Goal: Task Accomplishment & Management: Complete application form

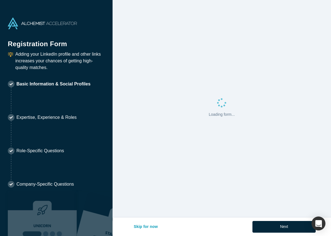
select select "US"
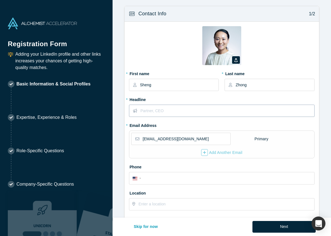
click at [182, 114] on input "text" at bounding box center [226, 111] width 173 height 12
type input "Finance at Applied Intuition"
drag, startPoint x: 188, startPoint y: 139, endPoint x: 140, endPoint y: 136, distance: 47.4
click at [140, 136] on div "[EMAIL_ADDRESS][DOMAIN_NAME]" at bounding box center [180, 139] width 99 height 12
type input "[EMAIL_ADDRESS][DOMAIN_NAME]"
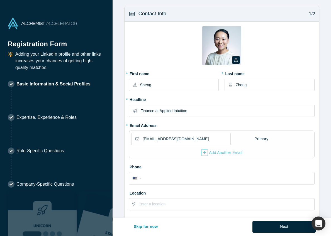
click at [126, 151] on div "Zoom Save Remove Upload New * First name Sheng * Last name Zhong * Headline Fin…" at bounding box center [221, 120] width 194 height 197
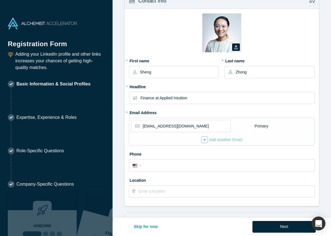
scroll to position [17, 0]
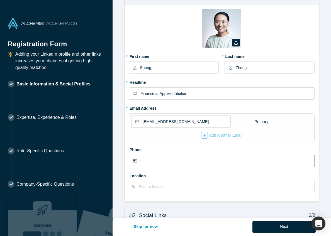
click at [160, 163] on input "tel" at bounding box center [226, 161] width 168 height 8
type input "[PHONE_NUMBER]"
click at [169, 187] on input "text" at bounding box center [225, 187] width 175 height 12
type input "94086"
click at [131, 202] on form "Contact Info 1/2 Zoom Save Remove Upload New * First name Sheng * Last name Zho…" at bounding box center [221, 156] width 218 height 334
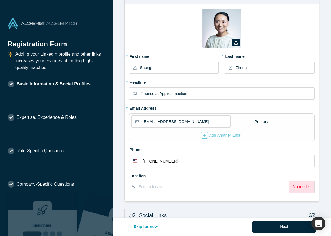
scroll to position [25, 0]
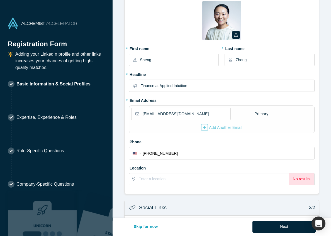
click at [158, 171] on div "Location No results" at bounding box center [221, 174] width 185 height 22
click at [156, 182] on input "text" at bounding box center [213, 179] width 150 height 12
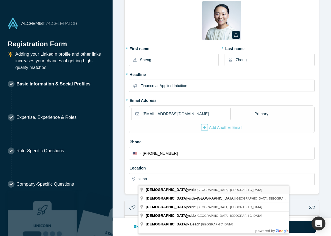
type input "[GEOGRAPHIC_DATA], [GEOGRAPHIC_DATA], [GEOGRAPHIC_DATA]"
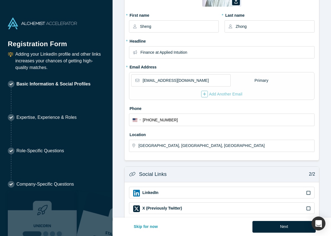
scroll to position [59, 0]
click at [307, 194] on icon at bounding box center [308, 193] width 4 height 4
click at [0, 0] on input "checkbox" at bounding box center [0, 0] width 0 height 0
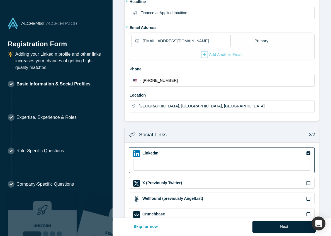
scroll to position [100, 0]
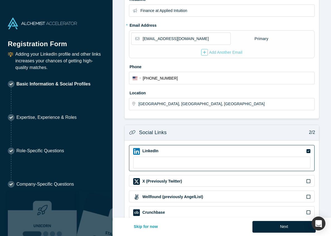
click at [279, 176] on div "X (Previously Twitter)" at bounding box center [221, 181] width 185 height 12
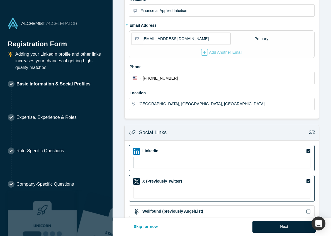
click at [274, 160] on input at bounding box center [221, 163] width 177 height 12
click at [163, 164] on input at bounding box center [221, 163] width 177 height 12
paste input "[URL][DOMAIN_NAME]"
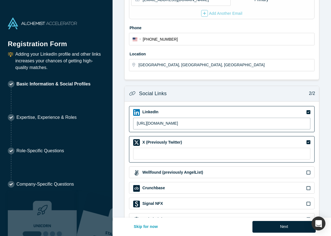
scroll to position [159, 0]
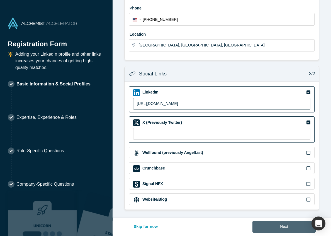
type input "[URL][DOMAIN_NAME]"
click at [298, 228] on button "Next" at bounding box center [283, 227] width 63 height 12
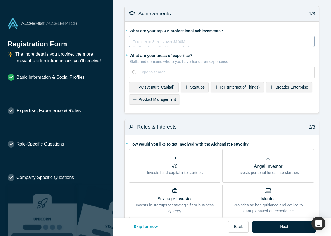
scroll to position [5, 0]
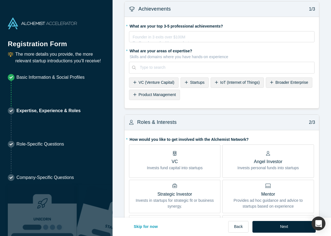
click at [188, 83] on div "Startups" at bounding box center [194, 82] width 28 height 10
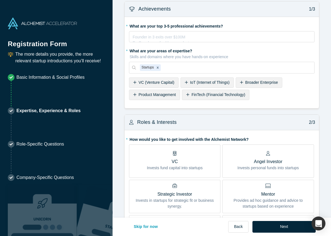
click at [250, 83] on span "Broader Enterprise" at bounding box center [261, 82] width 33 height 4
click at [230, 96] on span "AI (Artificial Intelligence)" at bounding box center [229, 94] width 42 height 4
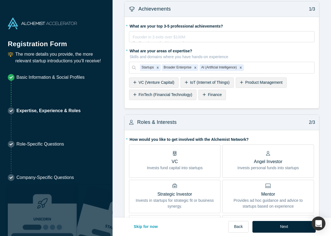
click at [184, 95] on span "FinTech (Financial Technology)" at bounding box center [165, 94] width 54 height 4
click at [186, 93] on span "SaaS (Software as a Service)" at bounding box center [193, 94] width 51 height 4
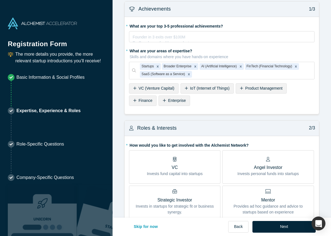
click at [139, 104] on div "Finance" at bounding box center [143, 100] width 28 height 10
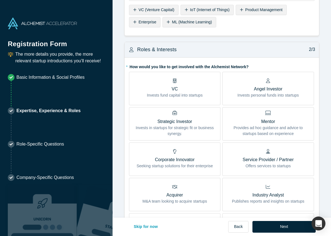
scroll to position [85, 0]
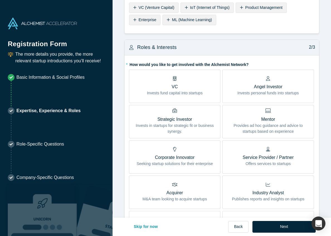
click at [258, 130] on p "Provides ad hoc guidance and advice to startups based on experience" at bounding box center [267, 129] width 83 height 12
click at [0, 0] on input "Mentor Provides ad hoc guidance and advice to startups based on experience" at bounding box center [0, 0] width 0 height 0
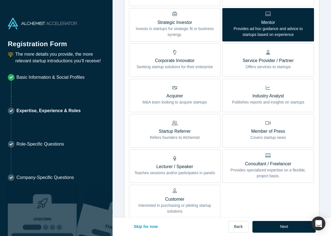
scroll to position [187, 0]
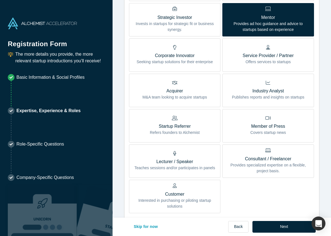
click at [194, 163] on p "Lecturer / Speaker" at bounding box center [174, 161] width 81 height 7
click at [0, 0] on input "Lecturer / Speaker Teaches sessions and/or participates in panels" at bounding box center [0, 0] width 0 height 0
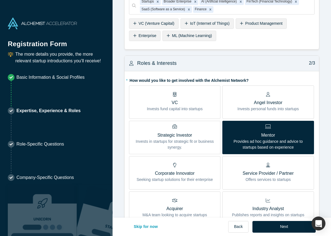
scroll to position [0, 0]
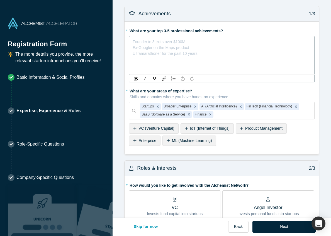
click at [181, 41] on div "rdw-editor" at bounding box center [222, 41] width 178 height 6
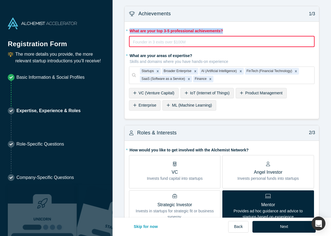
drag, startPoint x: 238, startPoint y: 29, endPoint x: 130, endPoint y: 29, distance: 108.2
click at [130, 29] on label "* What are your top 3-5 professional achievements?" at bounding box center [221, 30] width 185 height 8
copy label "What are your top 3-5 professional achievements?"
click at [180, 41] on div "rdw-editor" at bounding box center [221, 41] width 177 height 6
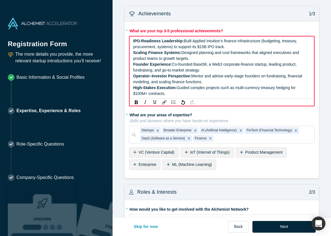
click at [195, 49] on span "Built Applied Intuition’s finance infrastructure (budgeting, treasury, procurem…" at bounding box center [215, 44] width 165 height 10
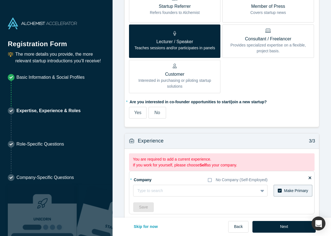
scroll to position [368, 0]
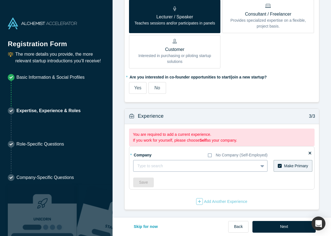
click at [198, 167] on div at bounding box center [195, 165] width 117 height 7
type input "Applied Intuition"
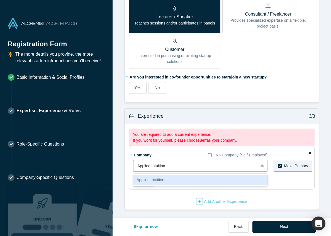
click at [199, 181] on div "Applied Intuition" at bounding box center [200, 180] width 134 height 10
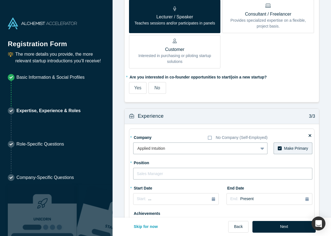
click at [191, 173] on input "text" at bounding box center [222, 174] width 179 height 12
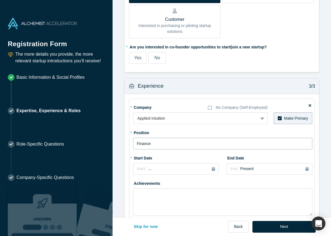
scroll to position [363, 0]
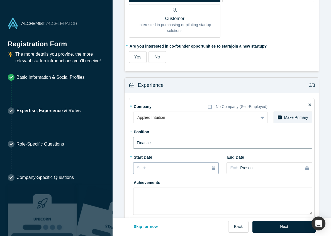
type input "Finance"
click at [191, 173] on button "Start: ..." at bounding box center [175, 168] width 85 height 12
click at [139, 182] on div "2025" at bounding box center [163, 184] width 61 height 12
click at [138, 183] on div "2025" at bounding box center [163, 184] width 61 height 12
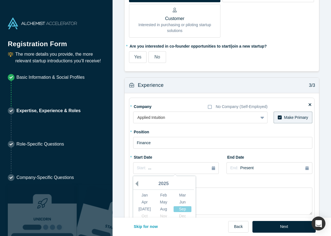
click at [137, 185] on button "Previous Year" at bounding box center [135, 184] width 6 height 6
click at [162, 208] on div "Aug" at bounding box center [163, 209] width 18 height 6
click at [156, 168] on span "[DATE]" at bounding box center [154, 168] width 12 height 4
click at [162, 209] on div "Aug" at bounding box center [163, 209] width 18 height 6
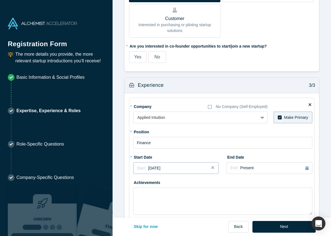
click at [175, 169] on div "Start: [DATE]" at bounding box center [176, 168] width 78 height 6
click at [182, 211] on div "Sep" at bounding box center [182, 209] width 18 height 6
click at [249, 166] on span "Present" at bounding box center [246, 168] width 13 height 4
click at [222, 177] on div at bounding box center [222, 164] width 8 height 25
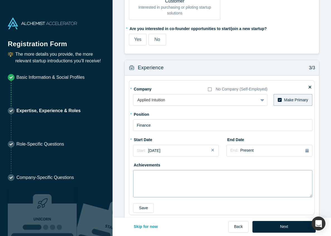
scroll to position [406, 0]
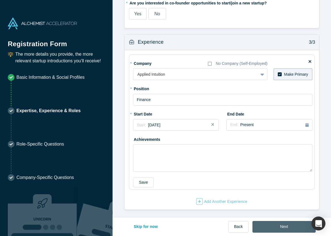
click at [283, 227] on button "Next" at bounding box center [283, 227] width 63 height 12
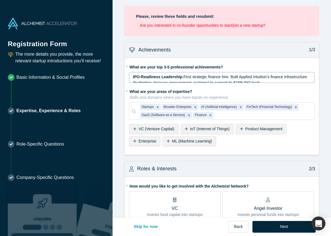
click at [214, 46] on div "Achievements 1/3" at bounding box center [221, 50] width 194 height 16
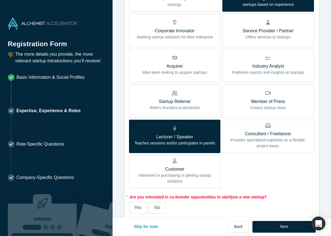
scroll to position [316, 0]
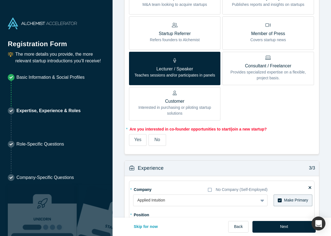
click at [163, 139] on label "No" at bounding box center [157, 140] width 18 height 12
click at [0, 0] on input "No" at bounding box center [0, 0] width 0 height 0
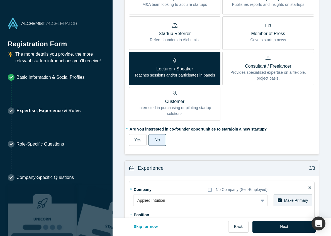
scroll to position [406, 0]
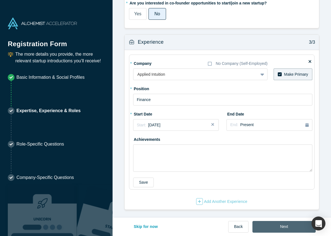
click at [272, 224] on button "Next" at bounding box center [283, 227] width 63 height 12
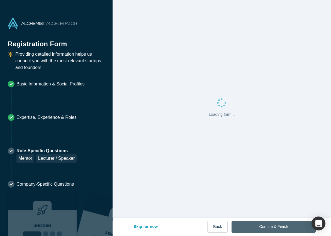
scroll to position [0, 0]
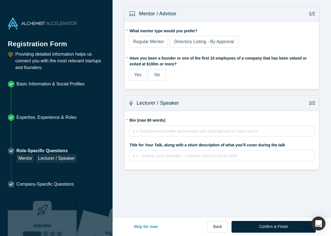
click at [185, 43] on span "Directory Listing - By Approval" at bounding box center [204, 41] width 60 height 5
click at [0, 0] on input "Directory Listing - By Approval" at bounding box center [0, 0] width 0 height 0
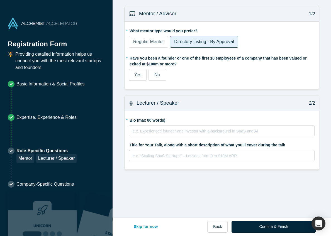
click at [155, 42] on span "Regular Mentor" at bounding box center [148, 41] width 31 height 5
click at [0, 0] on input "Regular Mentor" at bounding box center [0, 0] width 0 height 0
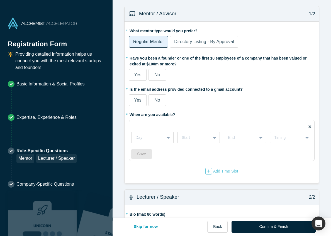
click at [182, 45] on div "Directory Listing - By Approval" at bounding box center [204, 41] width 60 height 7
click at [0, 0] on input "Directory Listing - By Approval" at bounding box center [0, 0] width 0 height 0
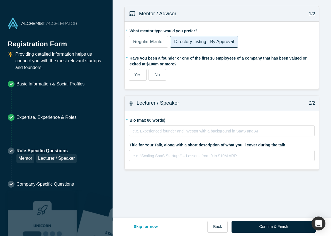
click at [151, 79] on label "No" at bounding box center [157, 75] width 18 height 12
click at [0, 0] on input "No" at bounding box center [0, 0] width 0 height 0
click at [155, 46] on label "Regular Mentor" at bounding box center [148, 42] width 39 height 12
click at [0, 0] on input "Regular Mentor" at bounding box center [0, 0] width 0 height 0
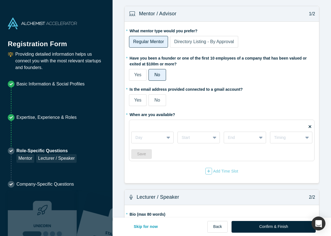
click at [140, 100] on span "Yes" at bounding box center [137, 100] width 7 height 5
click at [0, 0] on input "Yes" at bounding box center [0, 0] width 0 height 0
click at [192, 42] on span "Directory Listing - By Approval" at bounding box center [204, 41] width 60 height 5
click at [0, 0] on input "Directory Listing - By Approval" at bounding box center [0, 0] width 0 height 0
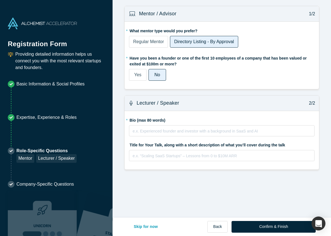
click at [150, 46] on label "Regular Mentor" at bounding box center [148, 42] width 39 height 12
click at [0, 0] on input "Regular Mentor" at bounding box center [0, 0] width 0 height 0
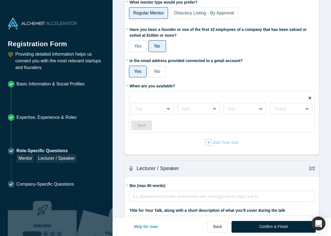
scroll to position [54, 0]
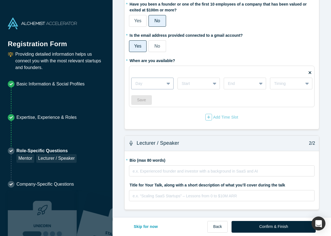
click at [166, 85] on div at bounding box center [168, 83] width 9 height 10
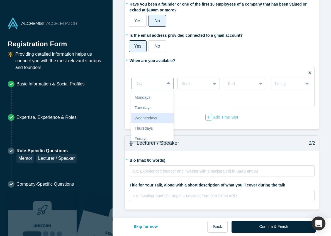
scroll to position [24, 0]
click at [162, 115] on div "Fridays" at bounding box center [152, 114] width 42 height 10
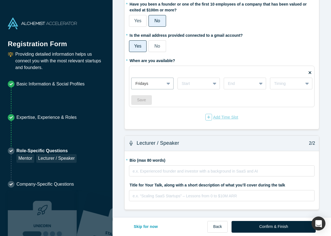
click at [207, 116] on icon "button" at bounding box center [208, 117] width 3 height 4
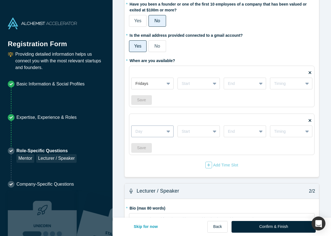
click at [165, 126] on div at bounding box center [168, 131] width 9 height 10
click at [161, 83] on div "Fridays" at bounding box center [147, 83] width 33 height 9
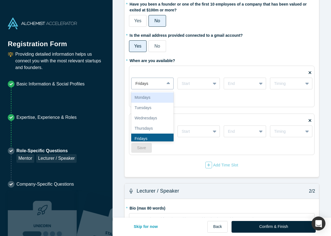
scroll to position [6, 0]
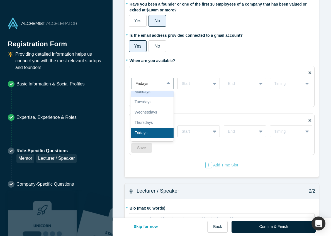
click at [160, 92] on div "Mondays" at bounding box center [152, 92] width 42 height 10
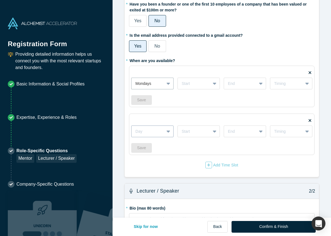
click at [161, 128] on div "Day" at bounding box center [147, 131] width 33 height 9
click at [161, 152] on div "Tuesdays" at bounding box center [152, 156] width 42 height 10
click at [213, 166] on div "Add Time Slot" at bounding box center [221, 165] width 33 height 7
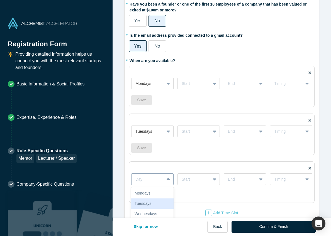
click at [156, 180] on div "Tuesdays, 2 of 7. 7 results available. Use Up and Down to choose options, press…" at bounding box center [152, 179] width 42 height 12
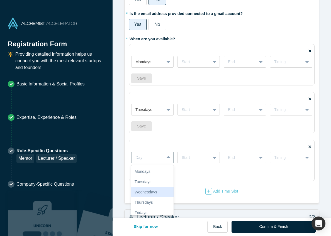
click at [156, 194] on div "Wednesdays" at bounding box center [152, 192] width 42 height 10
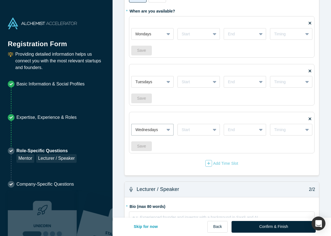
scroll to position [106, 0]
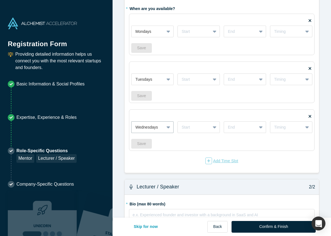
click at [231, 161] on div "Add Time Slot" at bounding box center [221, 160] width 33 height 7
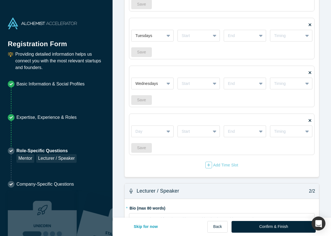
scroll to position [151, 0]
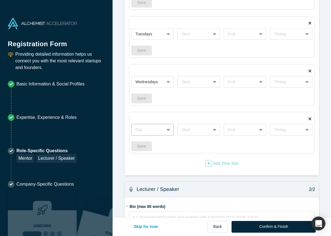
click at [162, 127] on div "Day" at bounding box center [147, 129] width 33 height 9
click at [160, 174] on div "Thursdays" at bounding box center [152, 174] width 42 height 10
click at [213, 163] on div "Add Time Slot" at bounding box center [221, 163] width 33 height 7
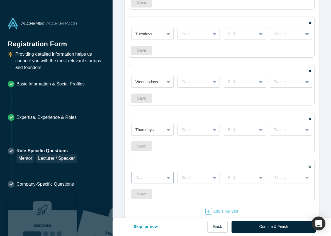
click at [156, 174] on div "Day" at bounding box center [152, 178] width 42 height 12
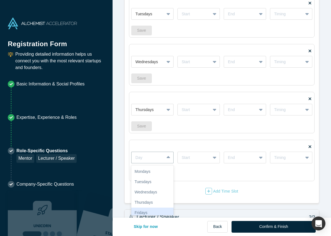
click at [152, 212] on div "Fridays" at bounding box center [152, 213] width 42 height 10
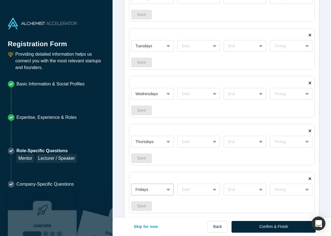
scroll to position [136, 0]
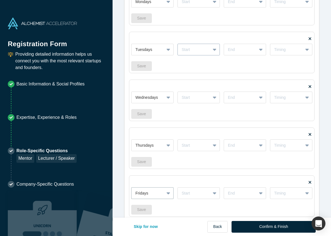
click at [207, 50] on div "Start" at bounding box center [194, 49] width 33 height 9
click at [205, 75] on div "7pm" at bounding box center [198, 73] width 42 height 10
click at [240, 51] on div at bounding box center [240, 49] width 25 height 7
click at [241, 102] on div "10am" at bounding box center [244, 105] width 42 height 10
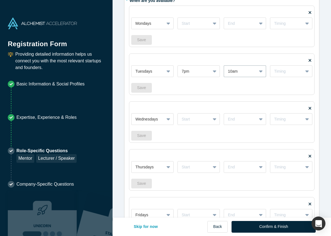
scroll to position [112, 0]
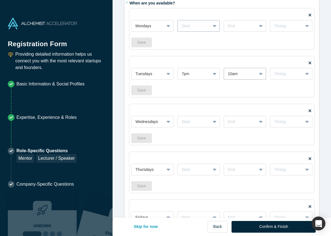
click at [201, 27] on div at bounding box center [193, 26] width 25 height 7
click at [201, 73] on div "7pm" at bounding box center [198, 74] width 42 height 10
click at [243, 23] on div at bounding box center [240, 26] width 25 height 7
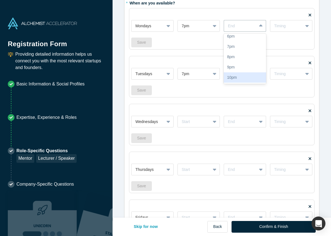
click at [244, 76] on div "10pm" at bounding box center [244, 77] width 42 height 10
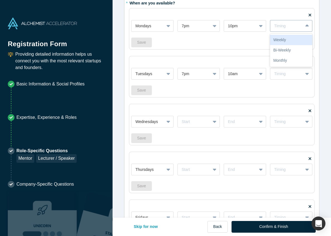
click at [282, 31] on div "Timing" at bounding box center [291, 26] width 42 height 12
click at [284, 52] on div "Bi-Weekly" at bounding box center [291, 50] width 42 height 10
click at [288, 70] on div "Timing" at bounding box center [291, 74] width 42 height 12
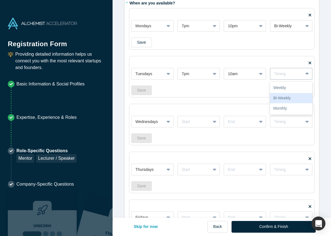
click at [291, 98] on div "Bi-Weekly" at bounding box center [291, 98] width 42 height 10
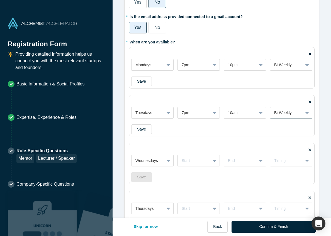
scroll to position [0, 0]
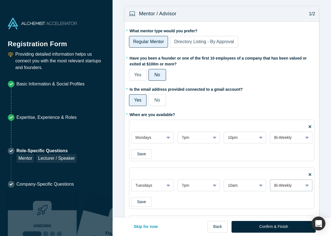
click at [231, 45] on label "Directory Listing - By Approval" at bounding box center [204, 42] width 68 height 12
click at [0, 0] on input "Directory Listing - By Approval" at bounding box center [0, 0] width 0 height 0
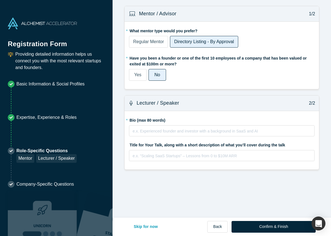
click at [234, 66] on label "* Have you been a founder or one of the first 10 employees of a company that ha…" at bounding box center [221, 60] width 185 height 14
click at [194, 155] on div "rdw-editor" at bounding box center [222, 155] width 178 height 6
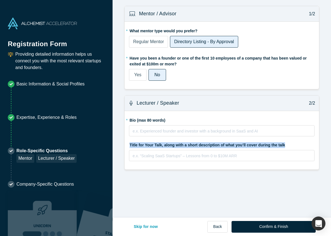
drag, startPoint x: 287, startPoint y: 145, endPoint x: 130, endPoint y: 145, distance: 157.2
click at [130, 145] on label "Title for Your Talk, along with a short description of what you’ll cover during…" at bounding box center [221, 144] width 185 height 8
copy label "Title for Your Talk, along with a short description of what you’ll cover during…"
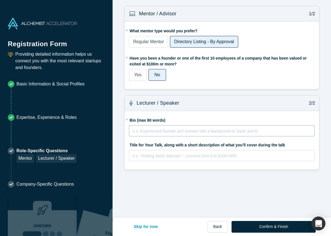
click at [161, 133] on div "e.x. Experienced founder and investor with a background in SaaS and AI" at bounding box center [221, 132] width 178 height 11
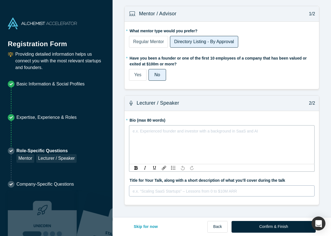
click at [152, 193] on div "e.x. “Scaling SaaS Startups” – Lessons from 0 to $10M ARR" at bounding box center [221, 190] width 185 height 11
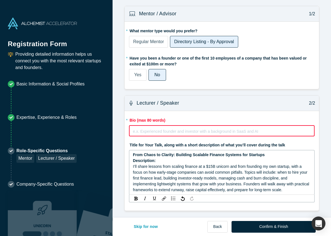
click at [153, 132] on div "rdw-editor" at bounding box center [221, 130] width 177 height 6
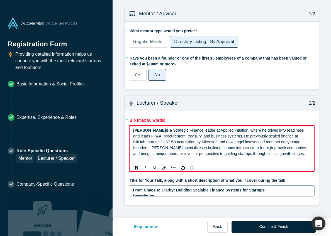
click at [164, 131] on span "is a Strategic Finance leader at Applied Intuition, where he drives IPO readine…" at bounding box center [220, 142] width 174 height 28
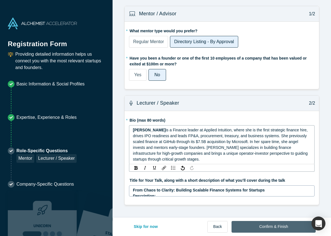
click at [271, 230] on button "Confirm & Finish" at bounding box center [273, 227] width 84 height 12
